Goal: Find specific page/section: Find specific page/section

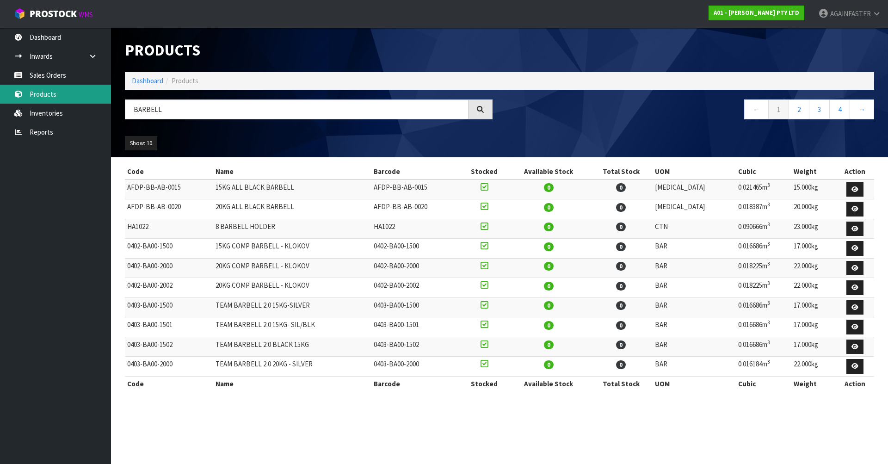
click at [97, 97] on body "Toggle navigation ProStock WMS A01 - [PERSON_NAME] PTY LTD AGAINFASTER Logout D…" at bounding box center [444, 232] width 888 height 464
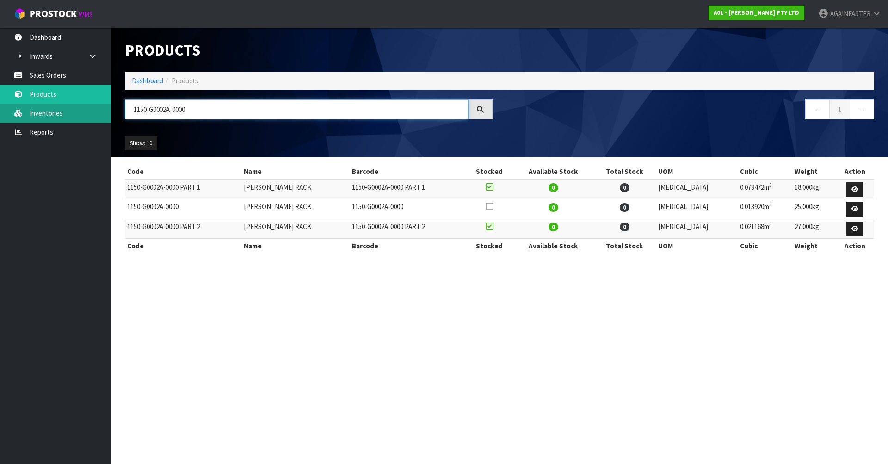
drag, startPoint x: 208, startPoint y: 109, endPoint x: 31, endPoint y: 117, distance: 176.8
click at [31, 117] on body "Toggle navigation ProStock WMS A01 - [PERSON_NAME] PTY LTD AGAINFASTER Logout D…" at bounding box center [444, 232] width 888 height 464
paste input "0603-MB00-2408"
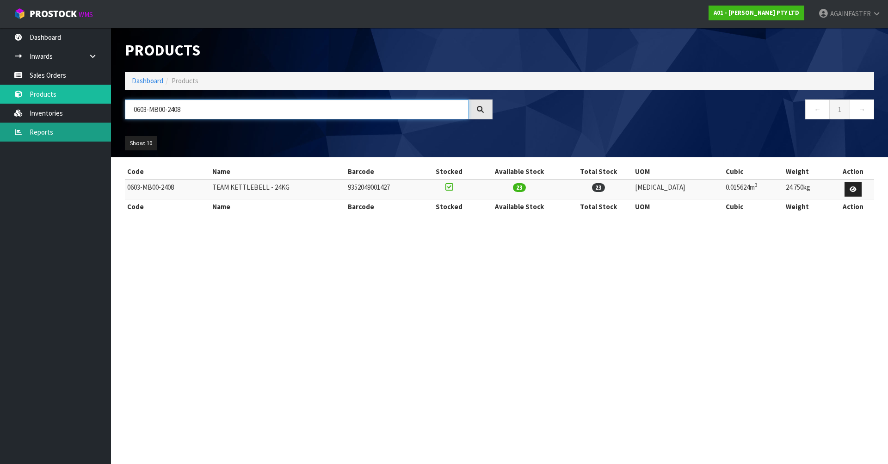
drag, startPoint x: 198, startPoint y: 106, endPoint x: 63, endPoint y: 129, distance: 136.4
click at [63, 129] on body "Toggle navigation ProStock WMS A01 - [PERSON_NAME] PTY LTD AGAINFASTER Logout D…" at bounding box center [444, 232] width 888 height 464
paste input "0"
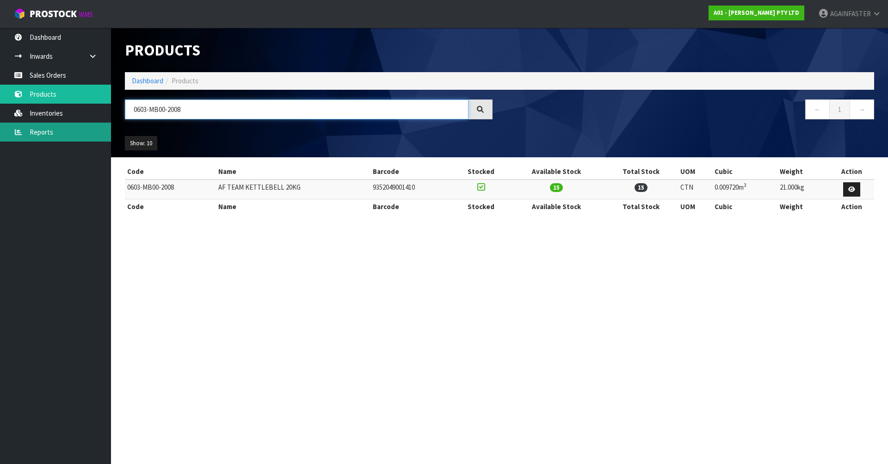
drag, startPoint x: 204, startPoint y: 108, endPoint x: 107, endPoint y: 131, distance: 99.7
click at [107, 131] on body "Toggle navigation ProStock WMS A01 - [PERSON_NAME] PTY LTD AGAINFASTER Logout D…" at bounding box center [444, 232] width 888 height 464
paste input "16"
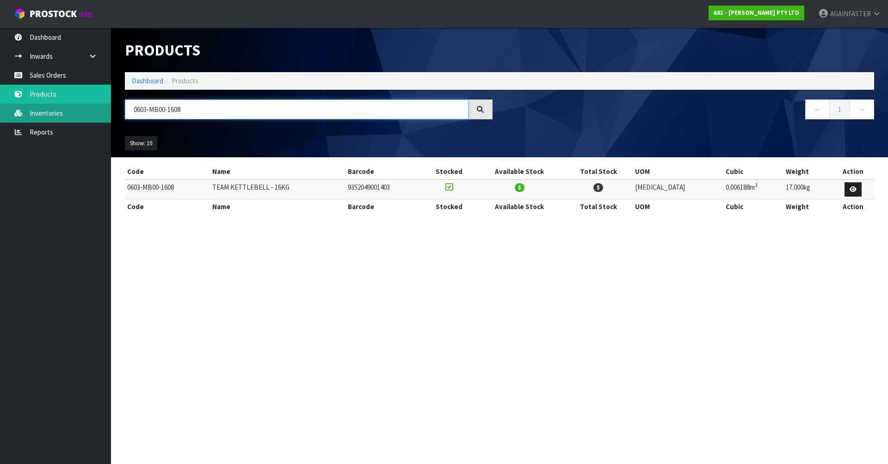
drag, startPoint x: 216, startPoint y: 107, endPoint x: 39, endPoint y: 112, distance: 177.2
click at [39, 112] on body "Toggle navigation ProStock WMS A01 - [PERSON_NAME] PTY LTD AGAINFASTER Logout D…" at bounding box center [444, 232] width 888 height 464
paste input "1009-VB02-1500"
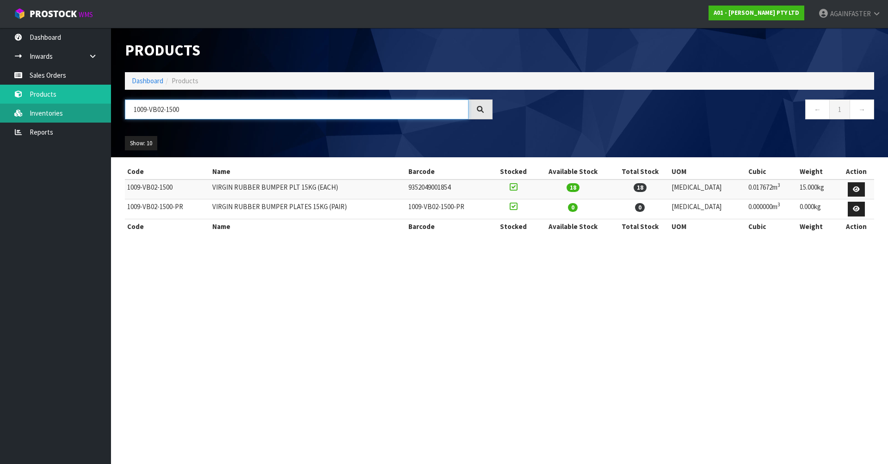
drag, startPoint x: 205, startPoint y: 109, endPoint x: 43, endPoint y: 117, distance: 162.9
click at [43, 117] on body "Toggle navigation ProStock WMS A01 - [PERSON_NAME] PTY LTD AGAINFASTER Logout D…" at bounding box center [444, 232] width 888 height 464
paste input "0110-UH00-0001"
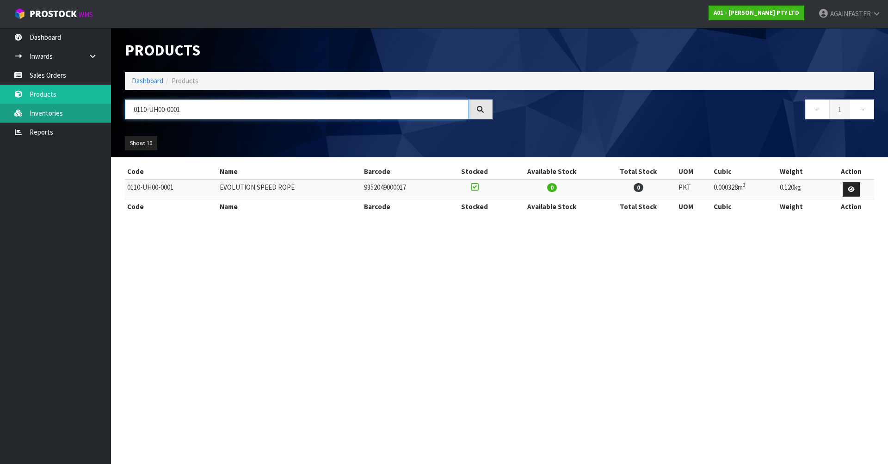
drag, startPoint x: 195, startPoint y: 108, endPoint x: 63, endPoint y: 109, distance: 132.2
click at [63, 109] on body "Toggle navigation ProStock WMS A01 - [PERSON_NAME] PTY LTD AGAINFASTER Logout D…" at bounding box center [444, 232] width 888 height 464
paste input "AFAB-AB-01-0003"
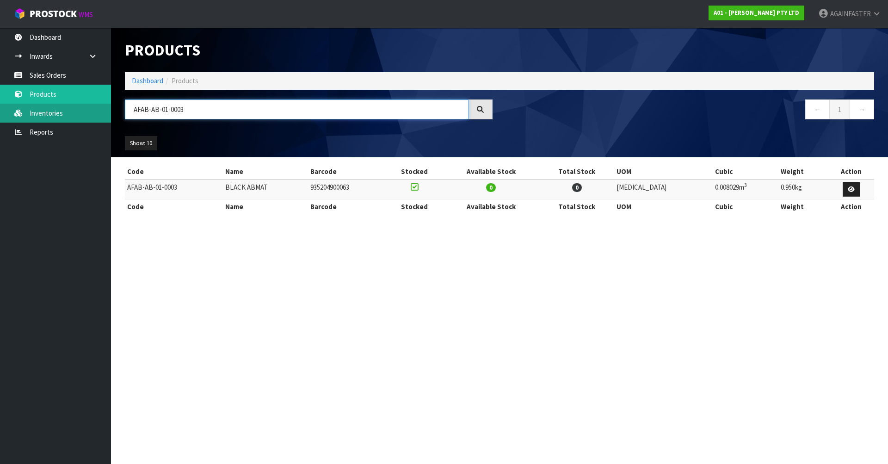
drag, startPoint x: 200, startPoint y: 110, endPoint x: 58, endPoint y: 104, distance: 142.5
click at [58, 104] on body "Toggle navigation ProStock WMS A01 - [PERSON_NAME] PTY LTD AGAINFASTER Logout D…" at bounding box center [444, 232] width 888 height 464
paste input "0117-CH00-0100"
type input "0117-CH00-0100"
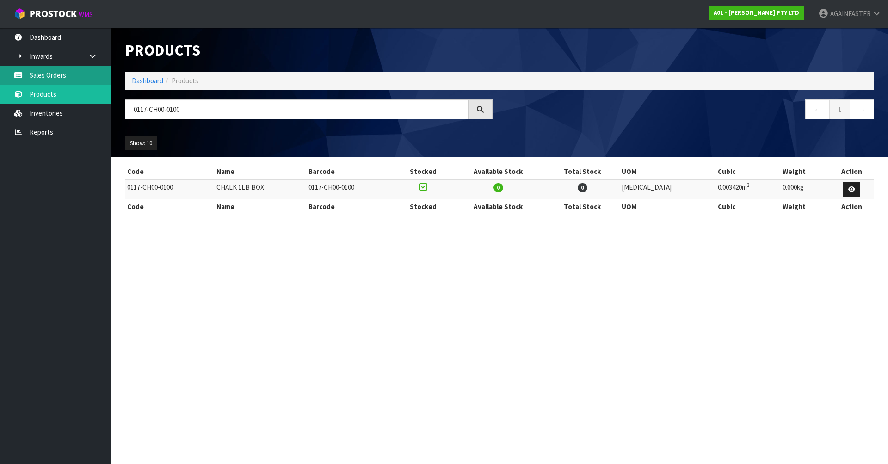
click at [74, 73] on link "Sales Orders" at bounding box center [55, 75] width 111 height 19
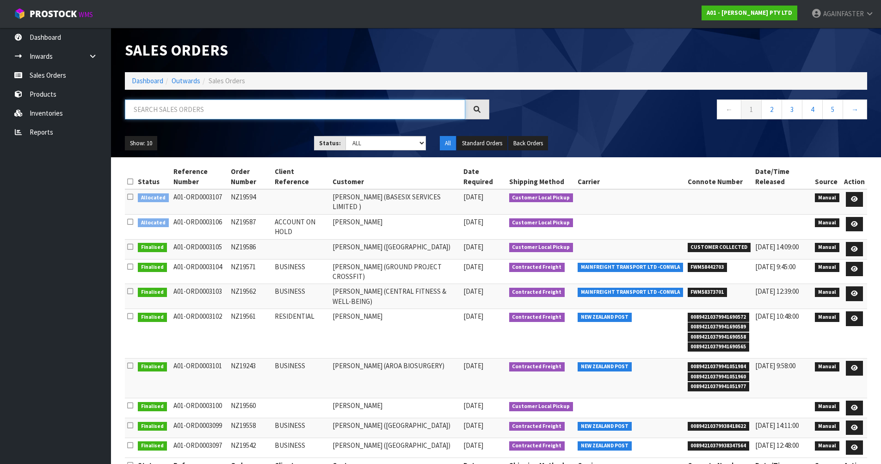
paste input "NZ19594"
click at [184, 111] on input "NZ19594" at bounding box center [295, 109] width 340 height 20
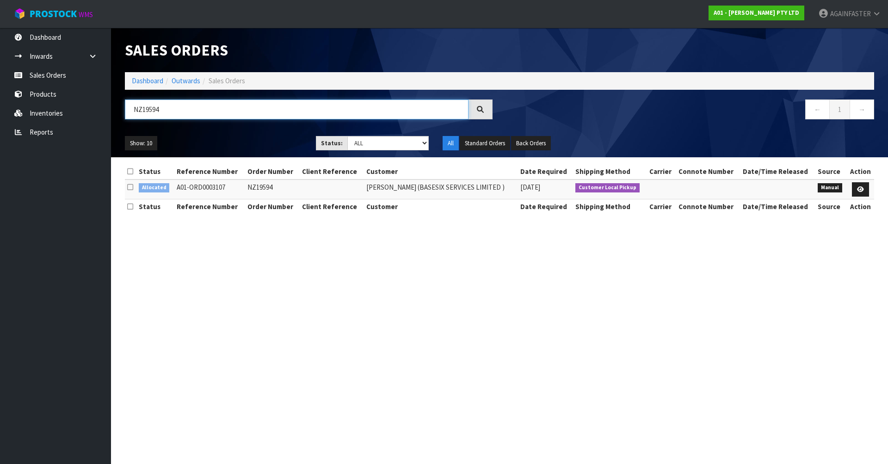
type input "NZ19594"
